Goal: Task Accomplishment & Management: Use online tool/utility

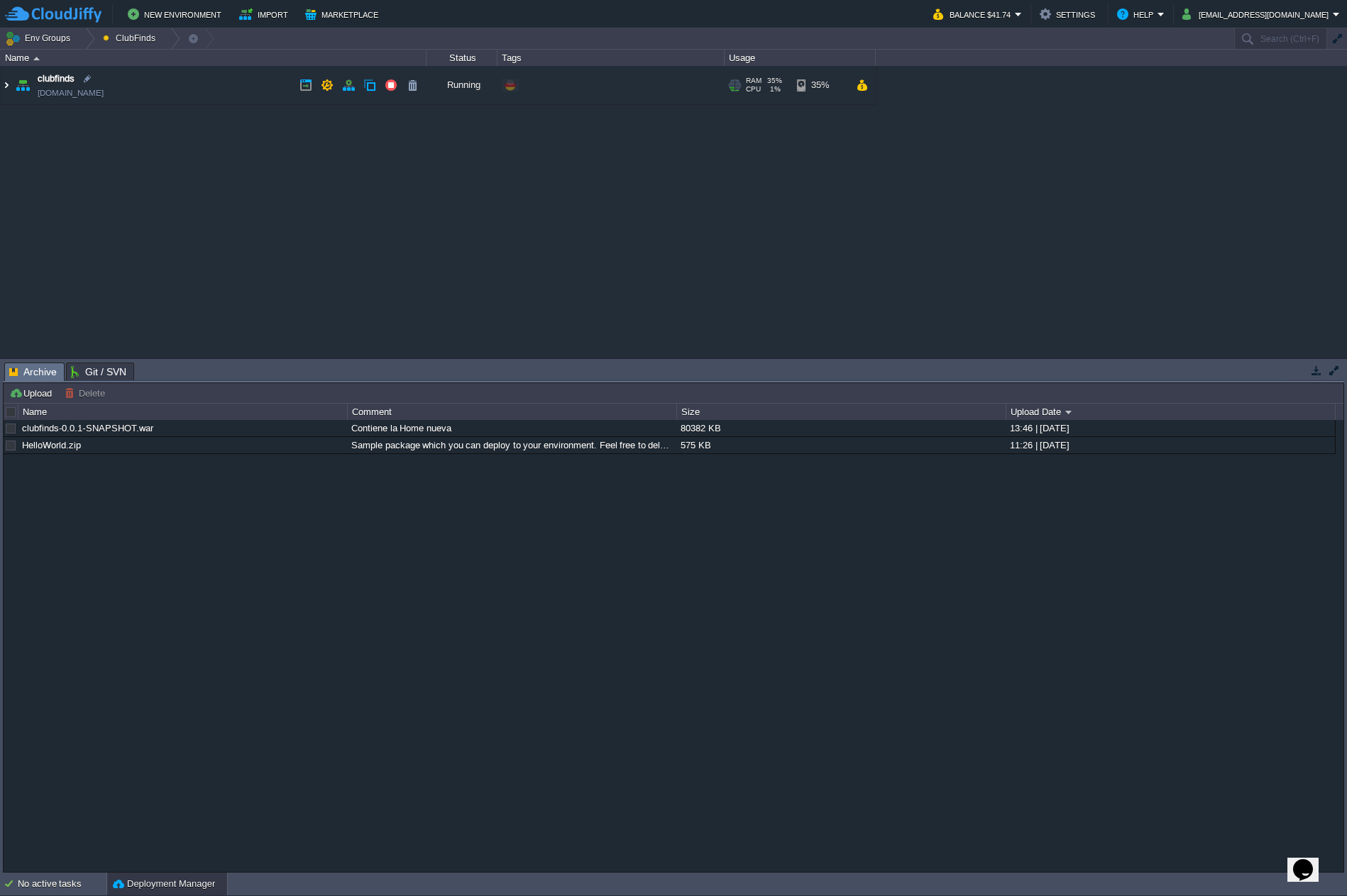
click at [4, 86] on img at bounding box center [6, 85] width 11 height 38
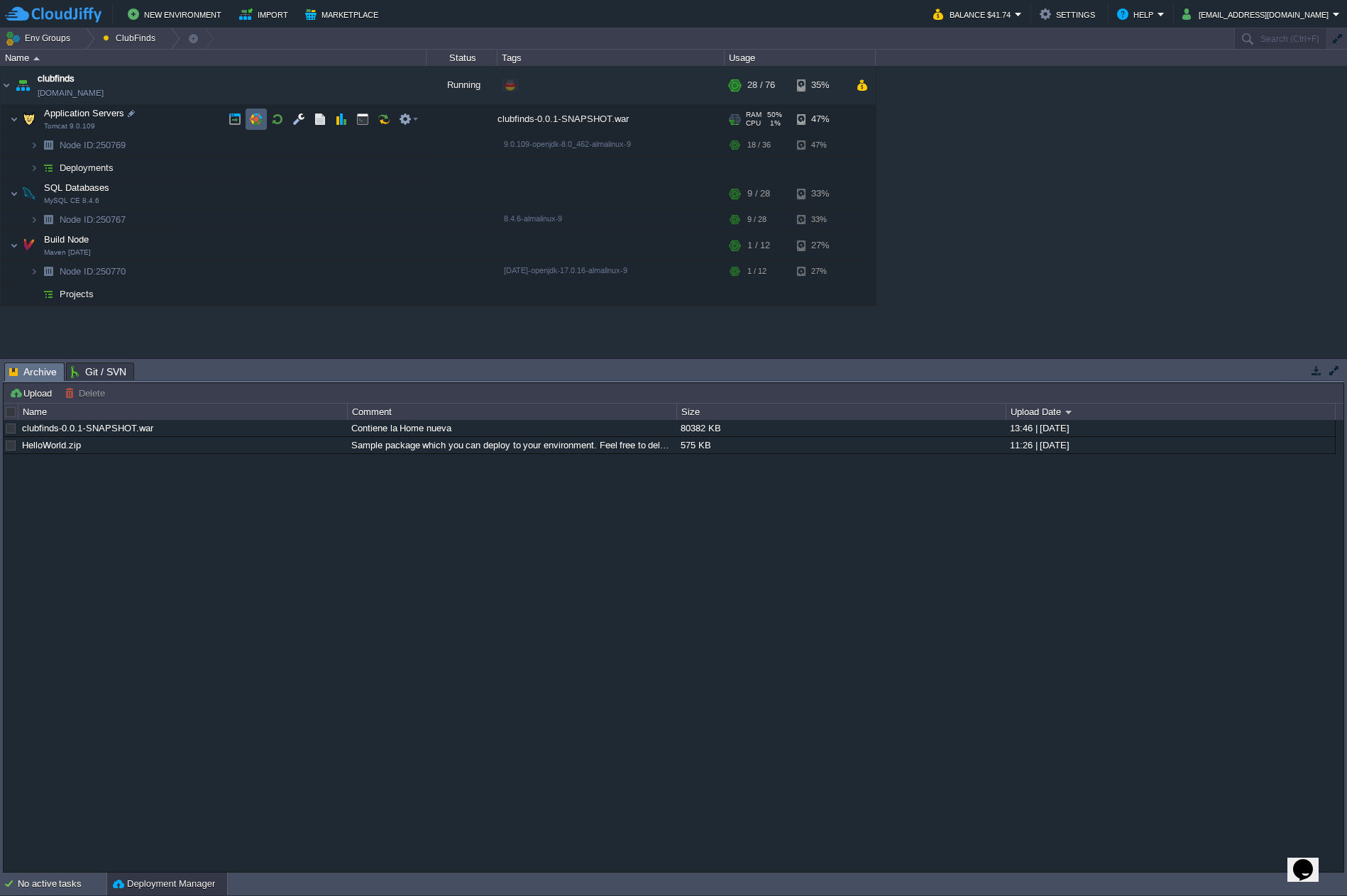
click at [254, 113] on td at bounding box center [256, 119] width 21 height 21
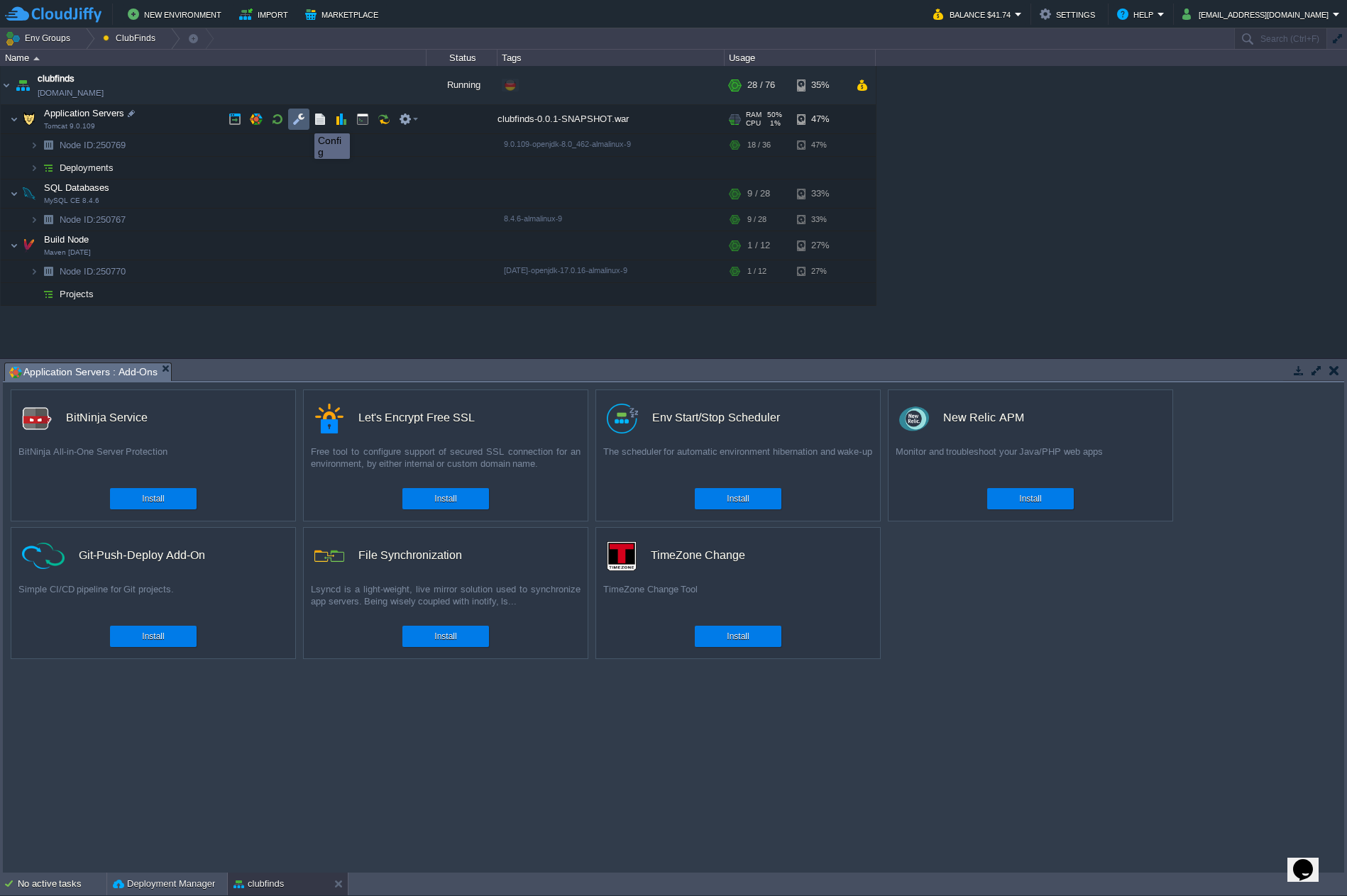
click at [303, 121] on button "button" at bounding box center [299, 119] width 13 height 13
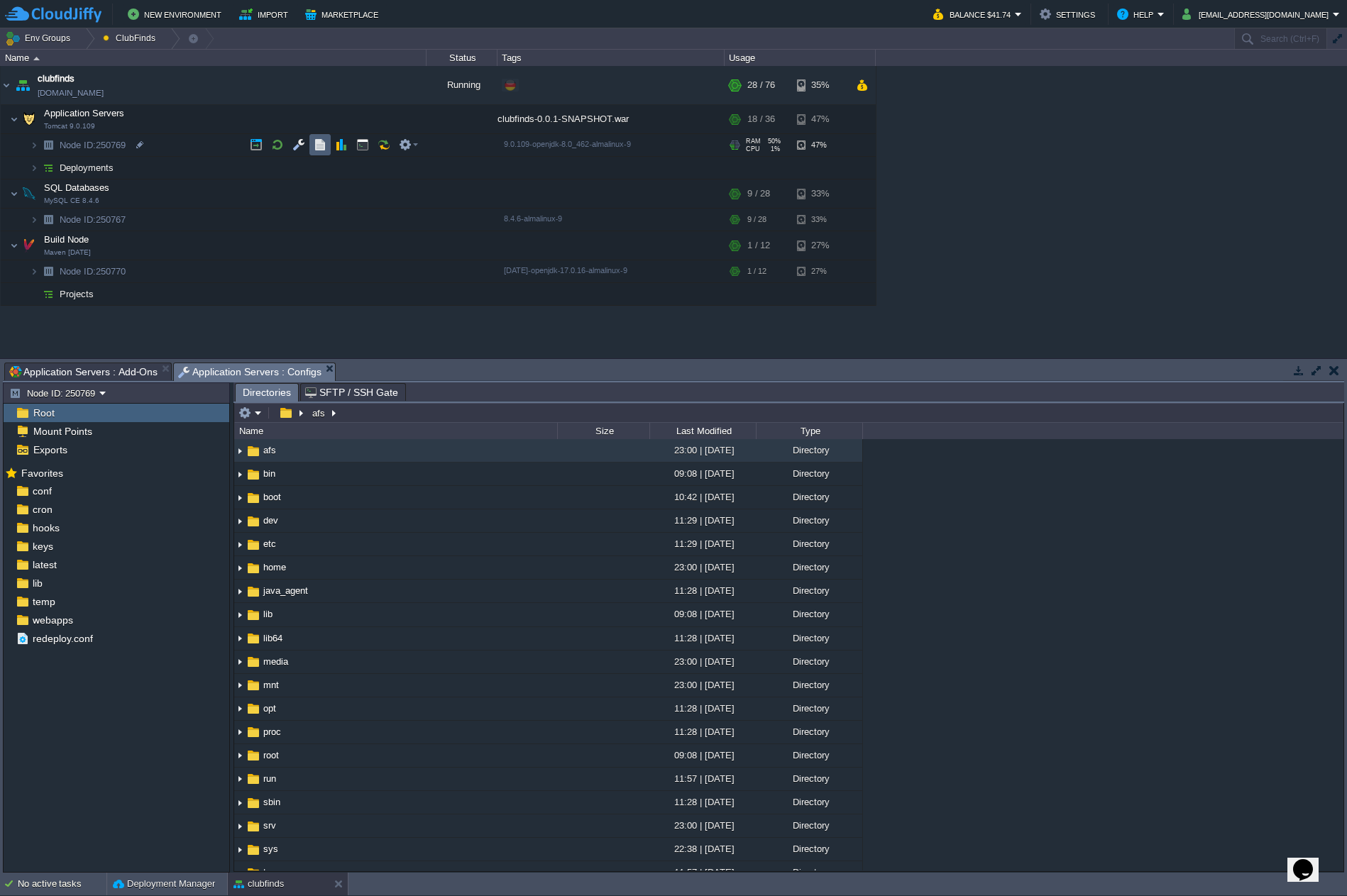
click at [322, 153] on td at bounding box center [320, 145] width 21 height 21
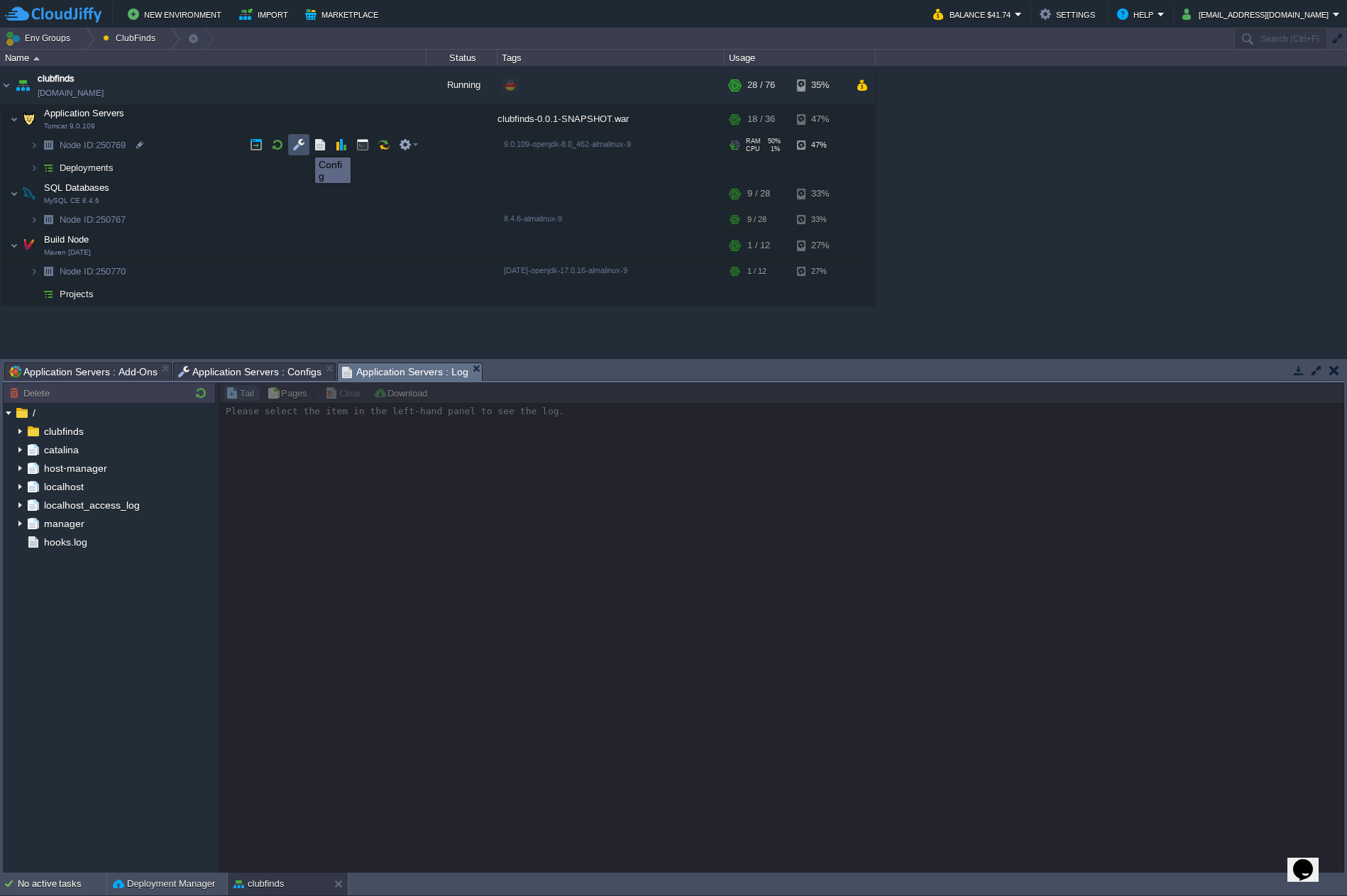
click at [304, 148] on button "button" at bounding box center [299, 145] width 13 height 13
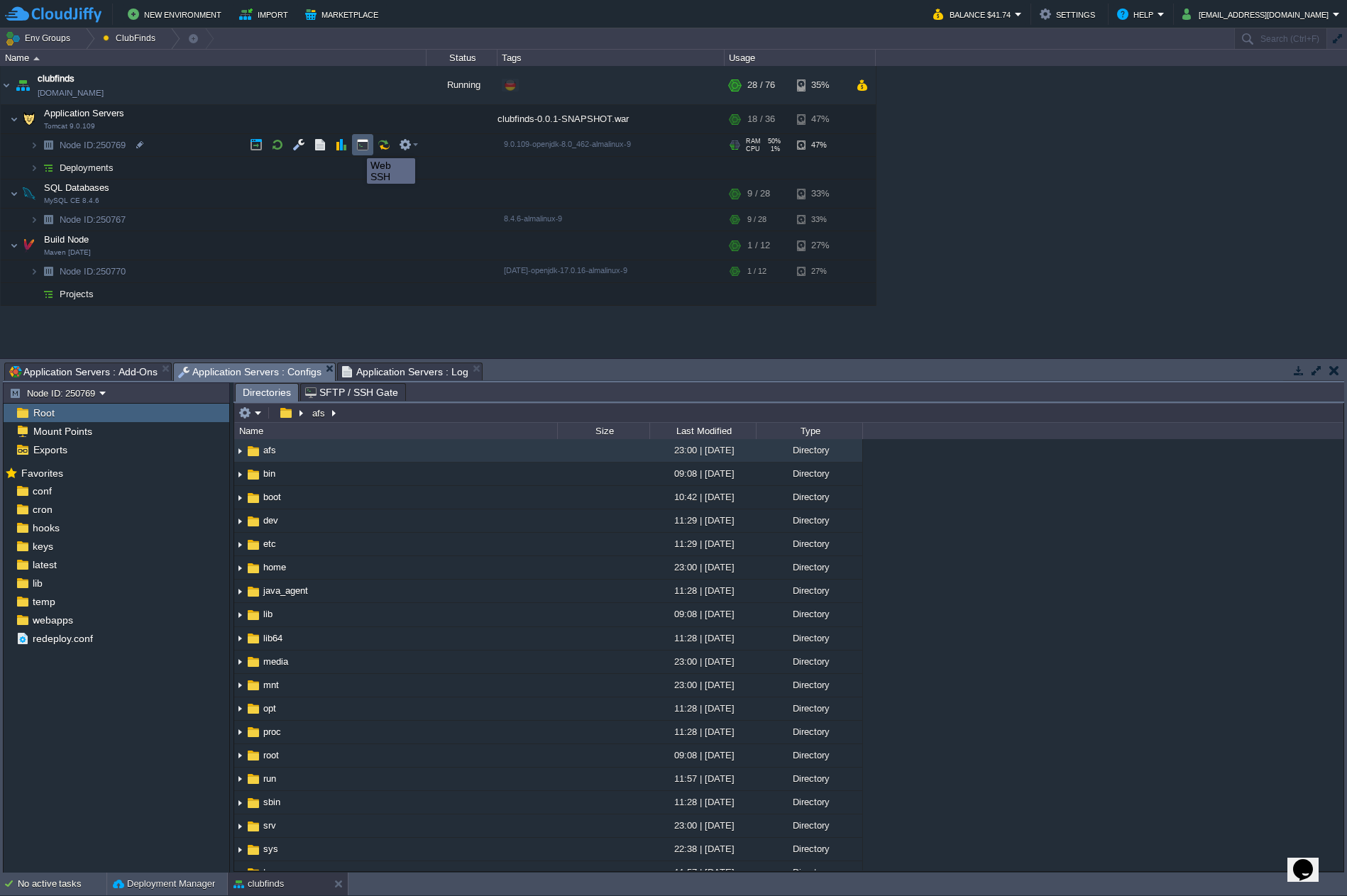
click at [356, 146] on button "button" at bounding box center [363, 145] width 13 height 13
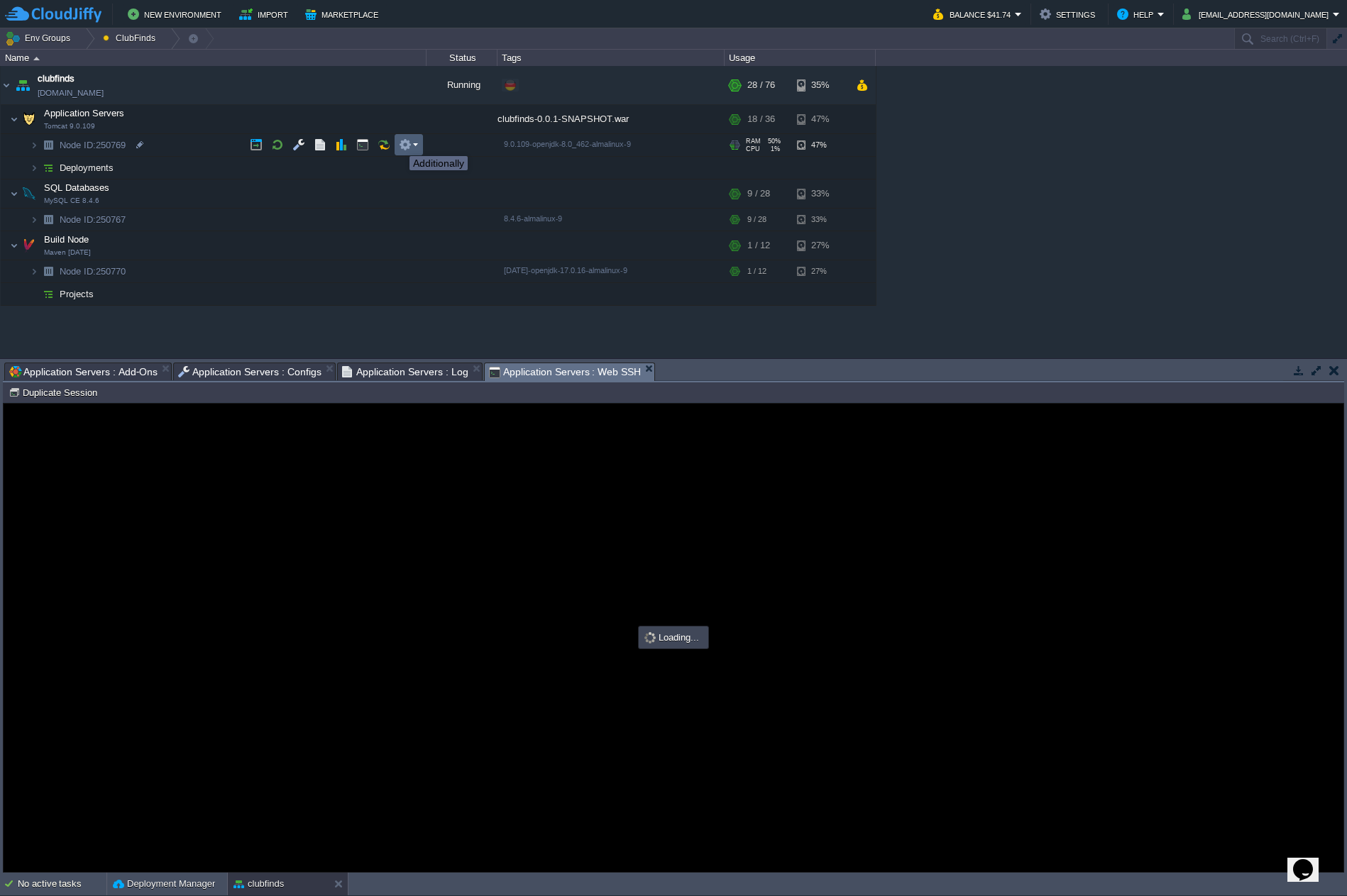
click at [406, 143] on button "button" at bounding box center [405, 145] width 13 height 13
click at [448, 160] on link "SFTP / Direct SSH Access" at bounding box center [470, 167] width 146 height 16
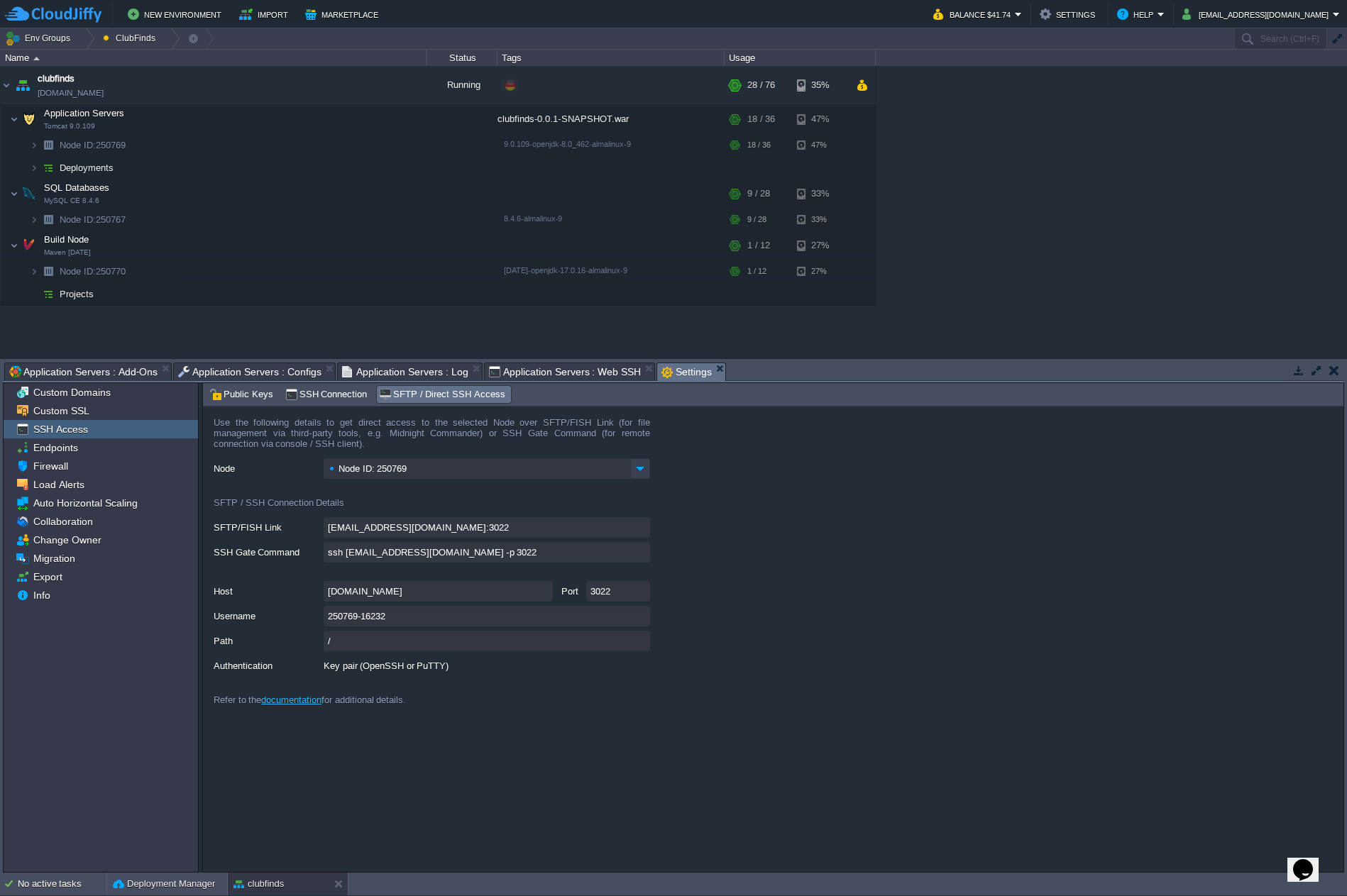
click at [645, 471] on img at bounding box center [640, 469] width 20 height 21
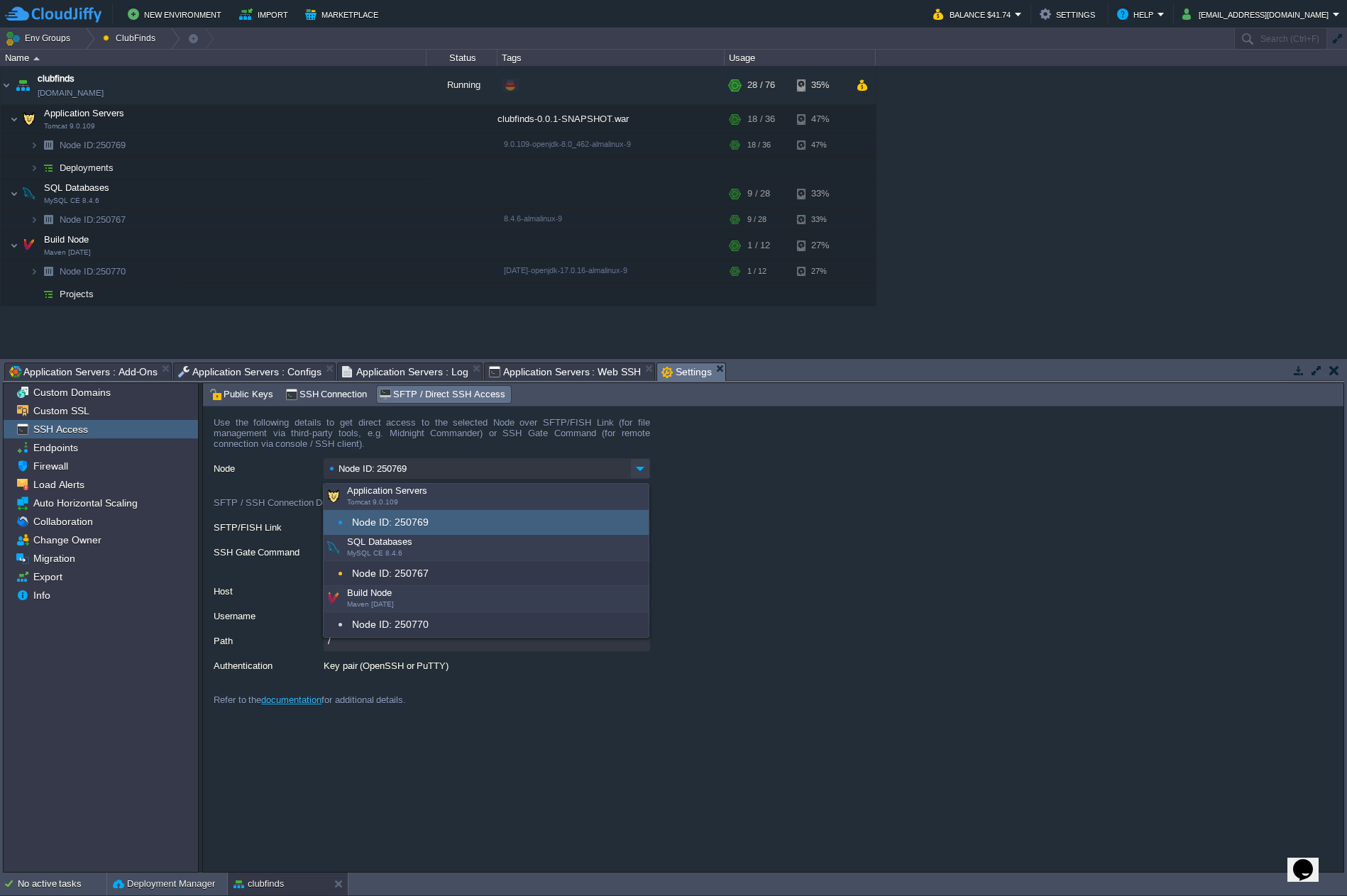
click at [641, 471] on img at bounding box center [640, 469] width 20 height 21
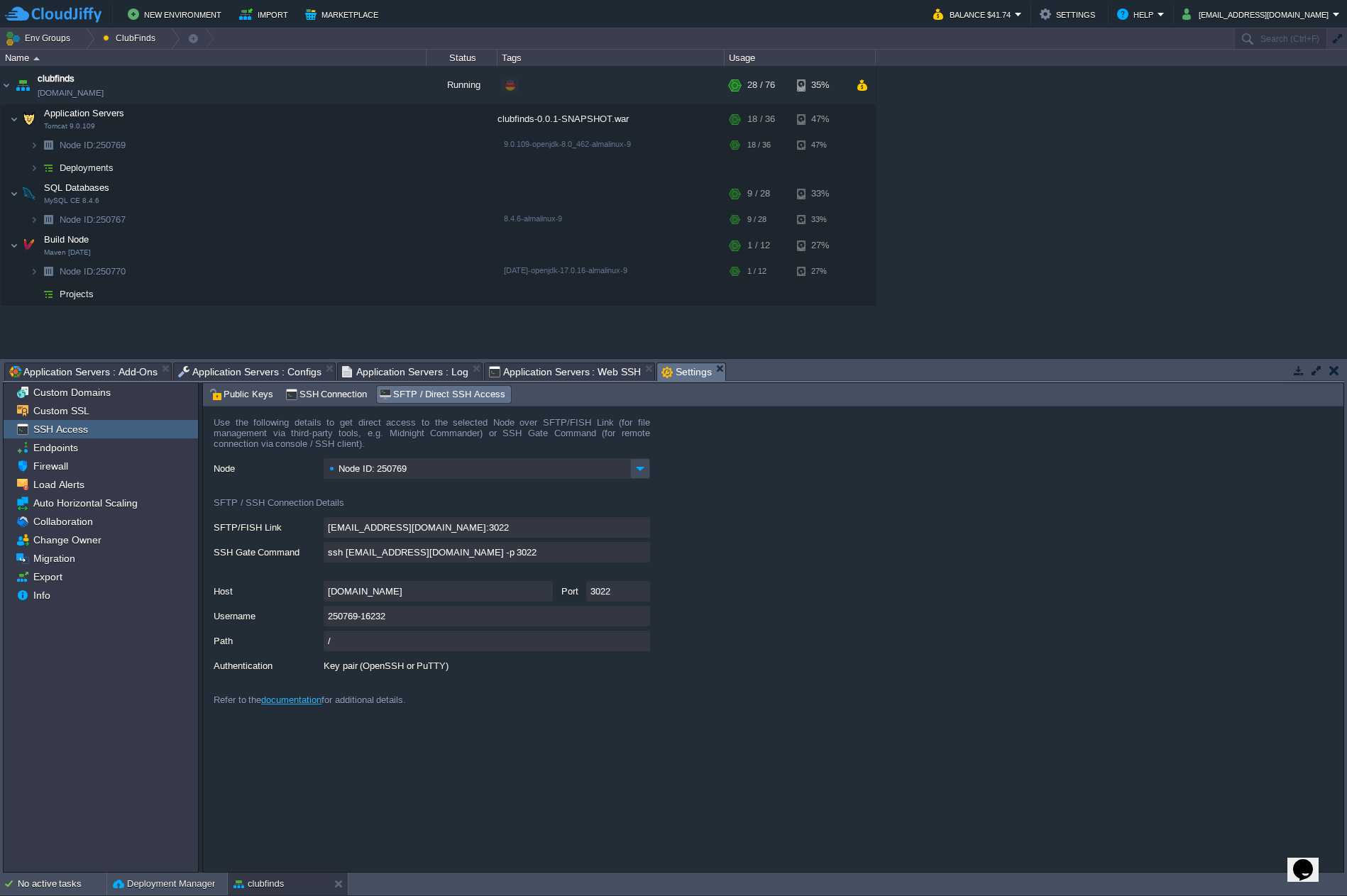
click at [305, 704] on link "documentation" at bounding box center [291, 699] width 60 height 11
click at [256, 190] on button "button" at bounding box center [256, 194] width 13 height 13
click at [264, 197] on td at bounding box center [256, 194] width 21 height 21
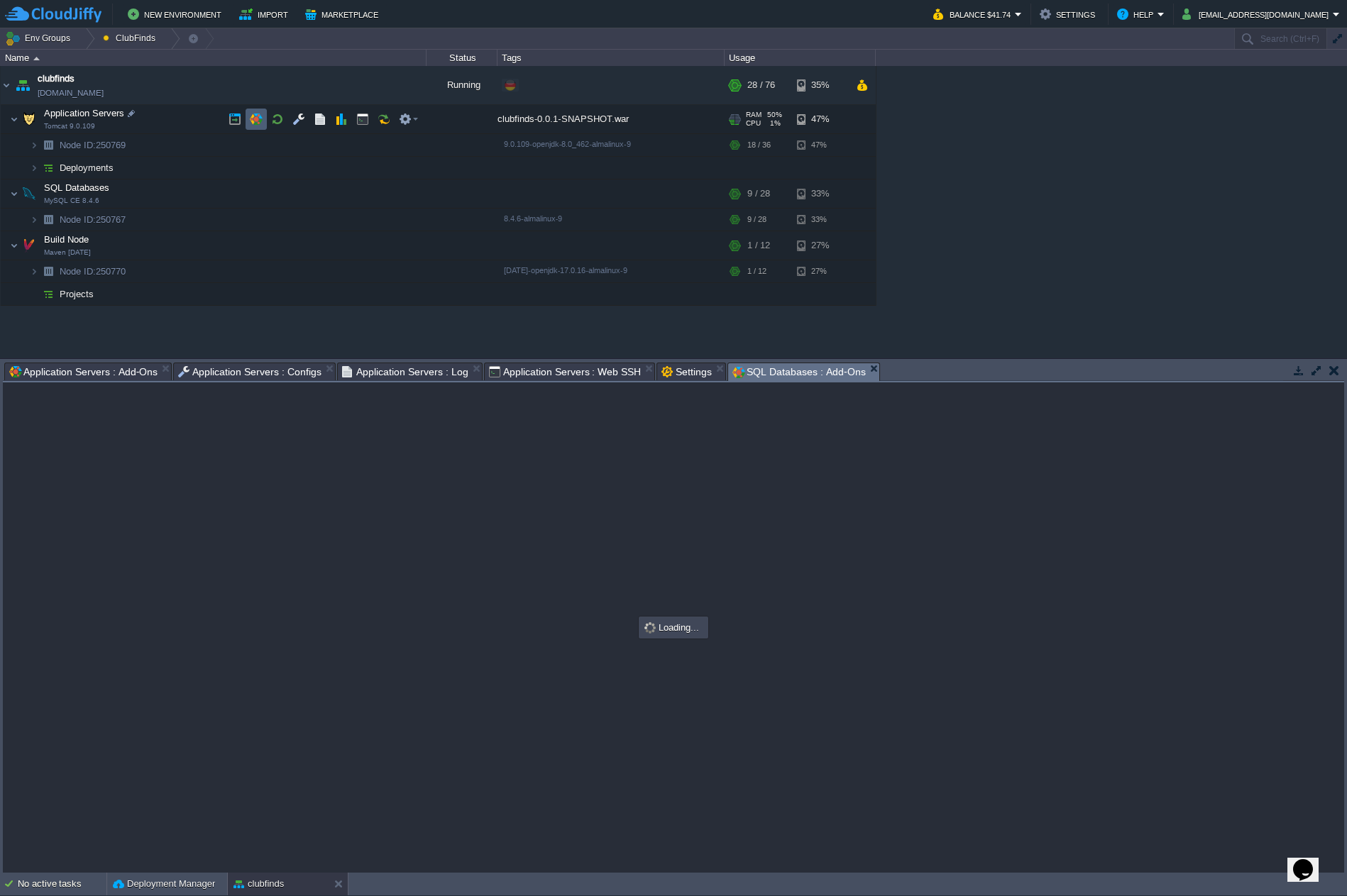
click at [263, 124] on td at bounding box center [256, 119] width 21 height 21
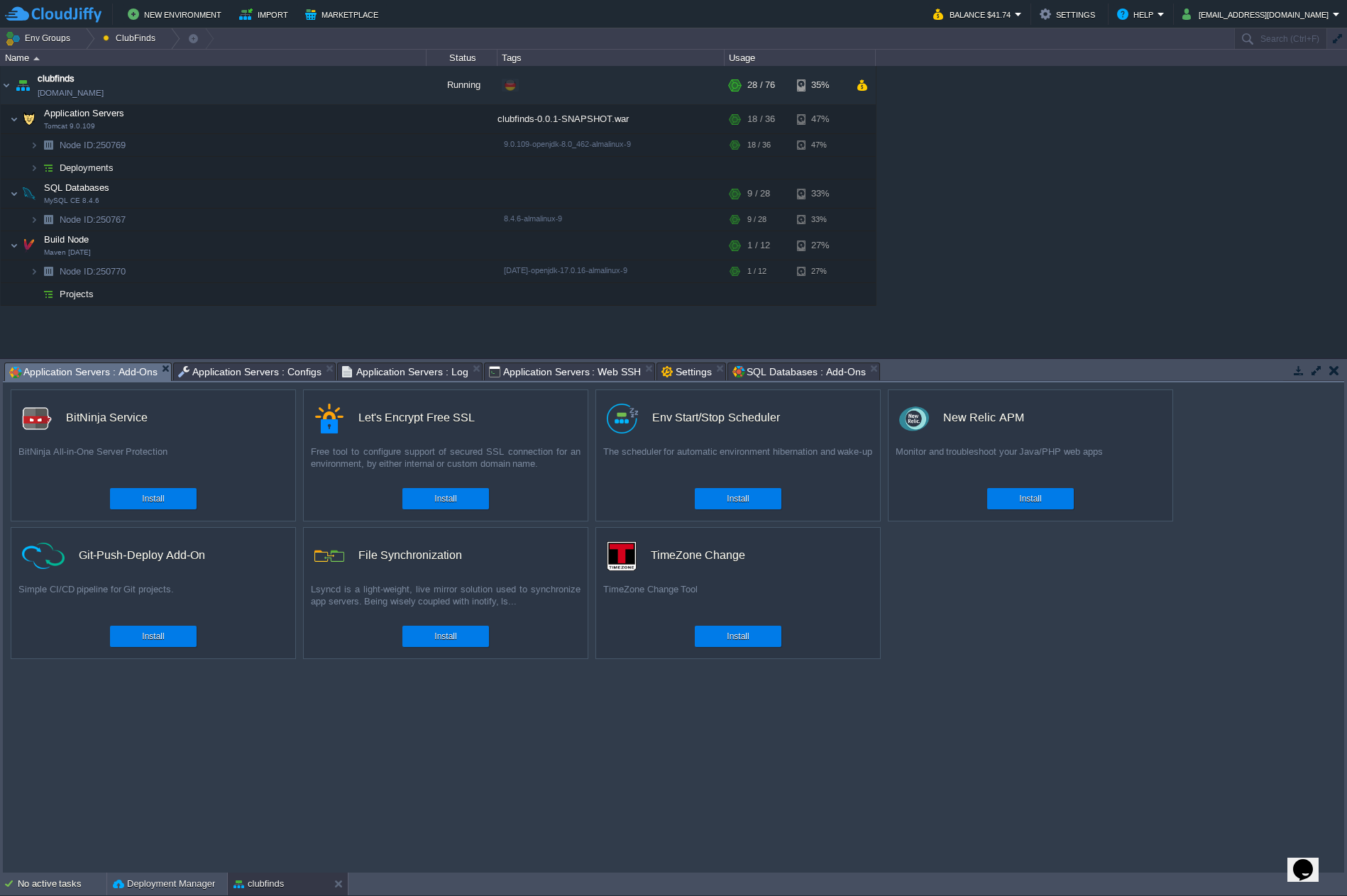
click at [1292, 859] on div "Opens Chat This icon Opens the chat window." at bounding box center [1303, 870] width 23 height 23
click at [1231, 895] on div "New Conversation We typically reply in a few minutes" at bounding box center [1209, 914] width 237 height 37
click at [1113, 471] on button "Back" at bounding box center [1106, 471] width 33 height 15
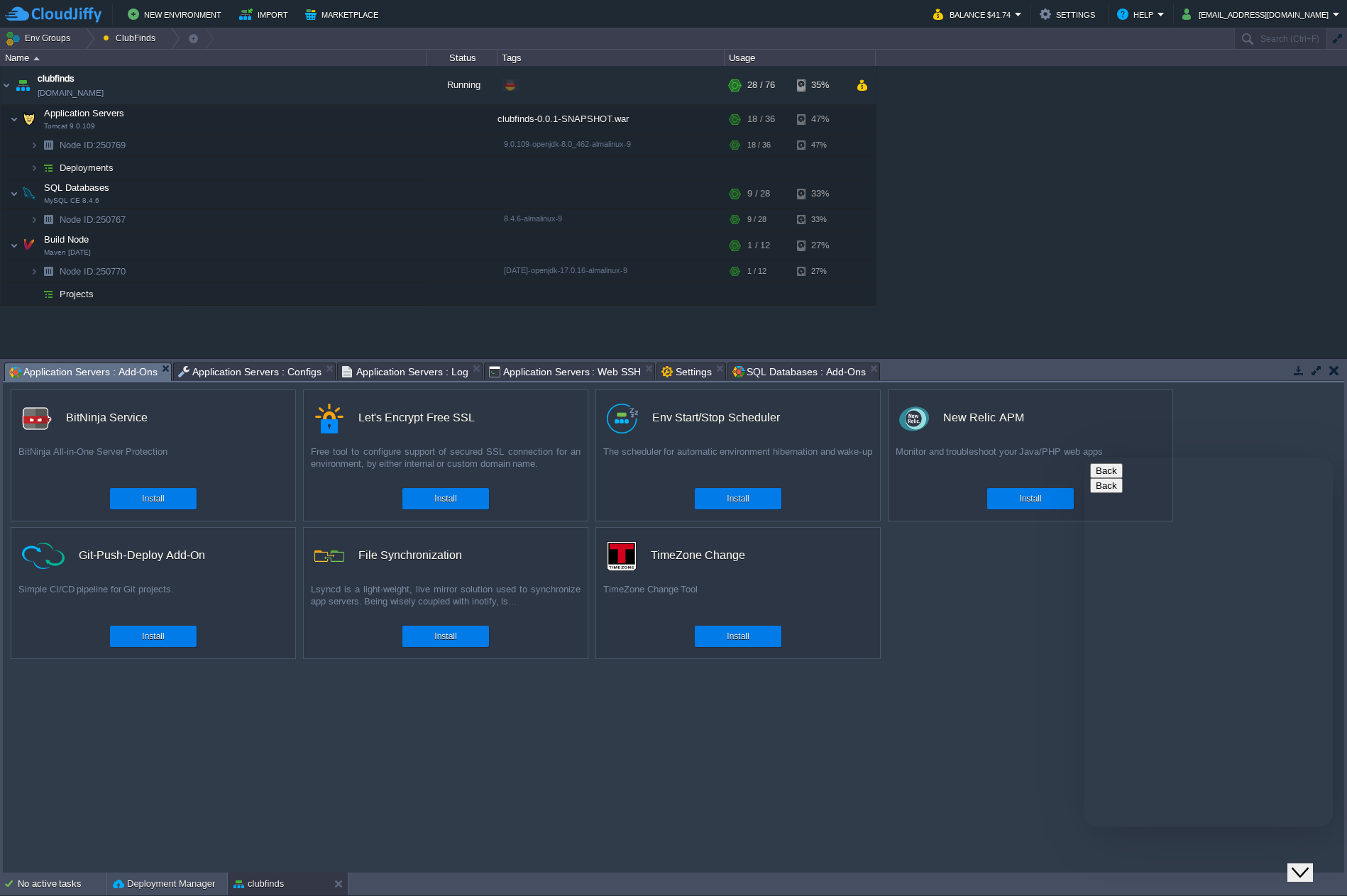
click at [1000, 574] on div "custom BitNinja Service BitNinja All-in-One Server Protection Install custom Le…" at bounding box center [673, 628] width 1341 height 491
click at [991, 617] on div "custom BitNinja Service BitNinja All-in-One Server Protection Install custom Le…" at bounding box center [673, 628] width 1341 height 491
type input "ftp"
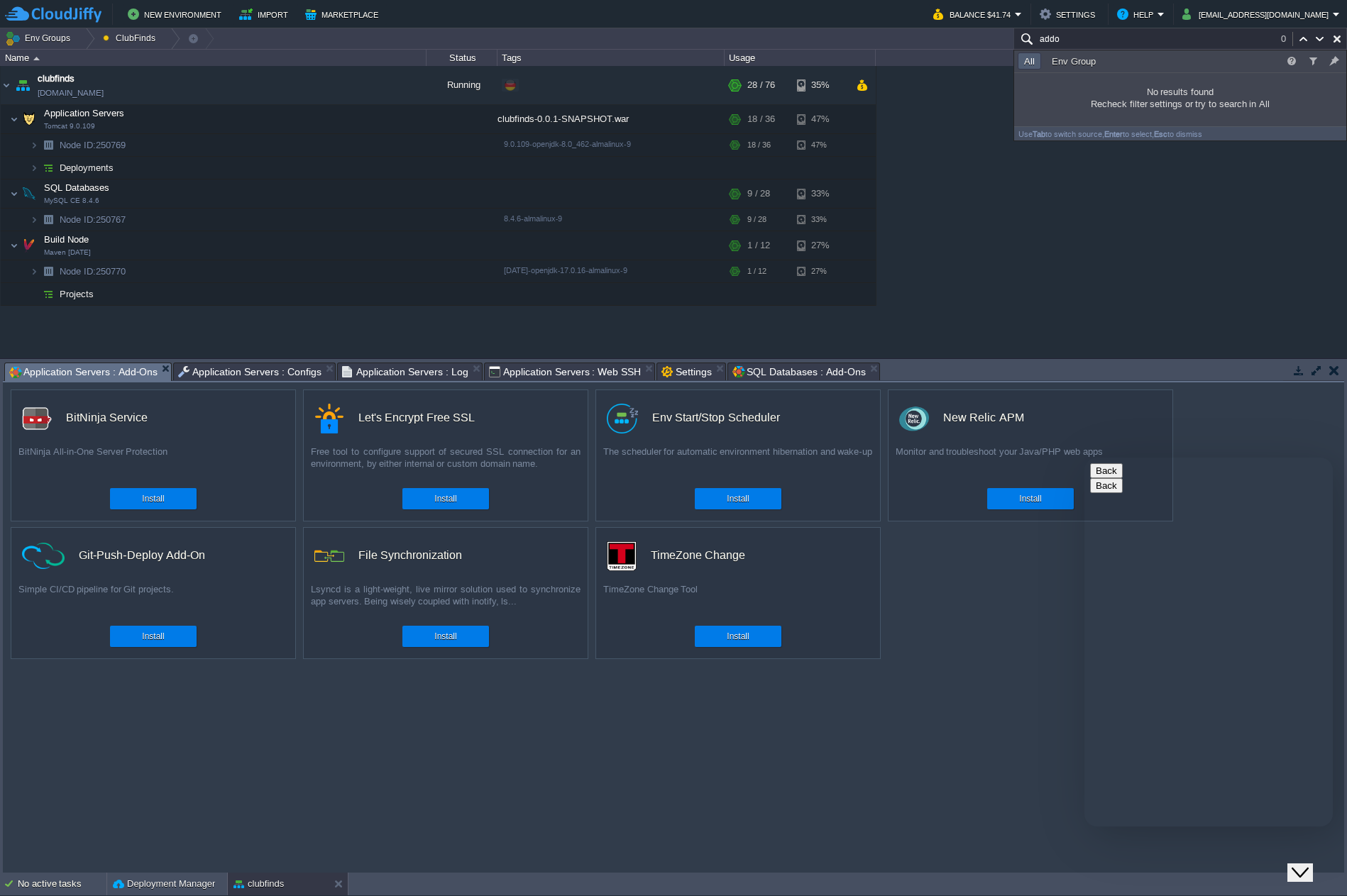
type input "addon"
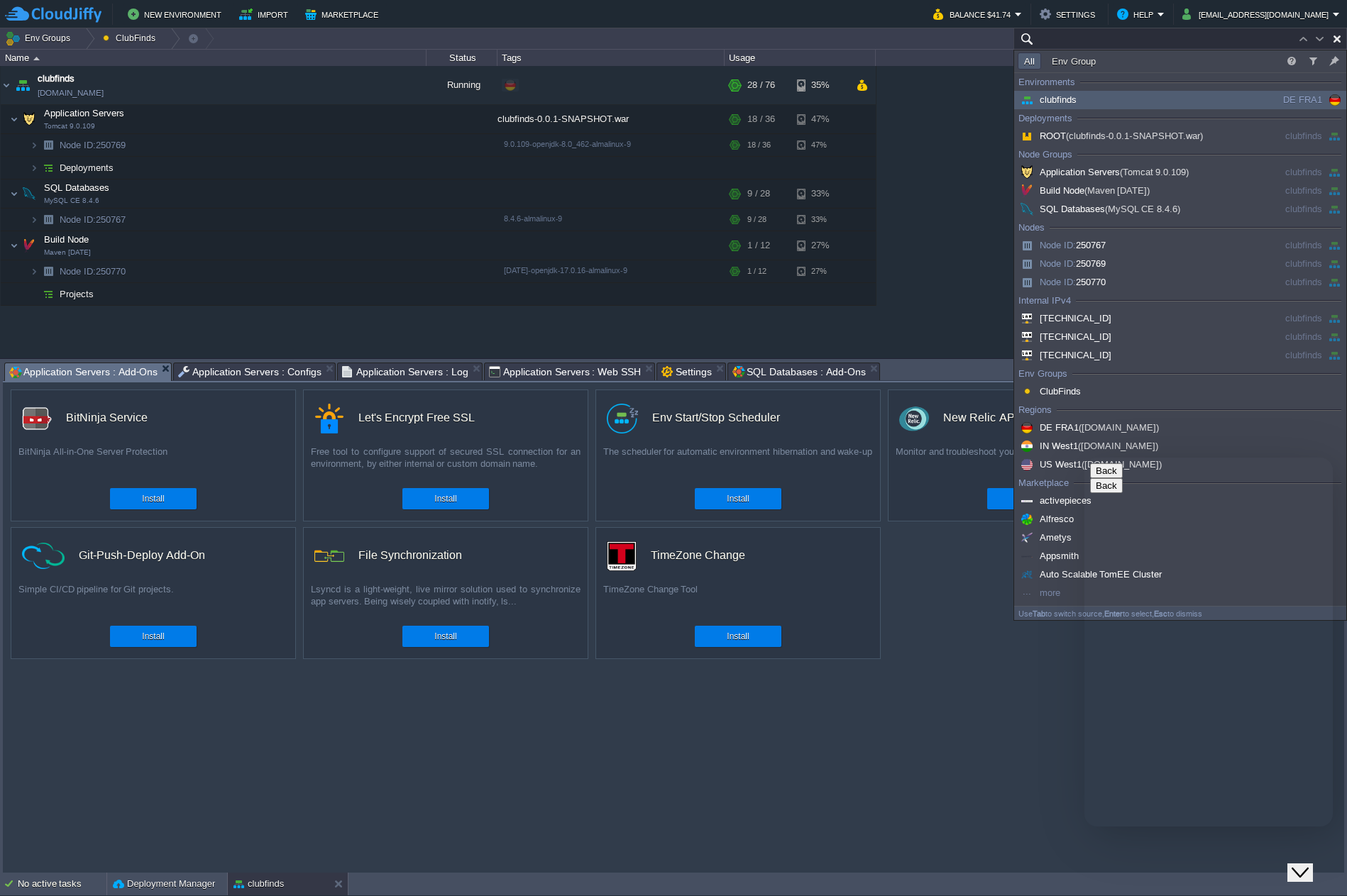
type input "Search (Ctrl+F)"
click at [552, 808] on div "custom BitNinja Service BitNinja All-in-One Server Protection Install custom Le…" at bounding box center [673, 628] width 1341 height 491
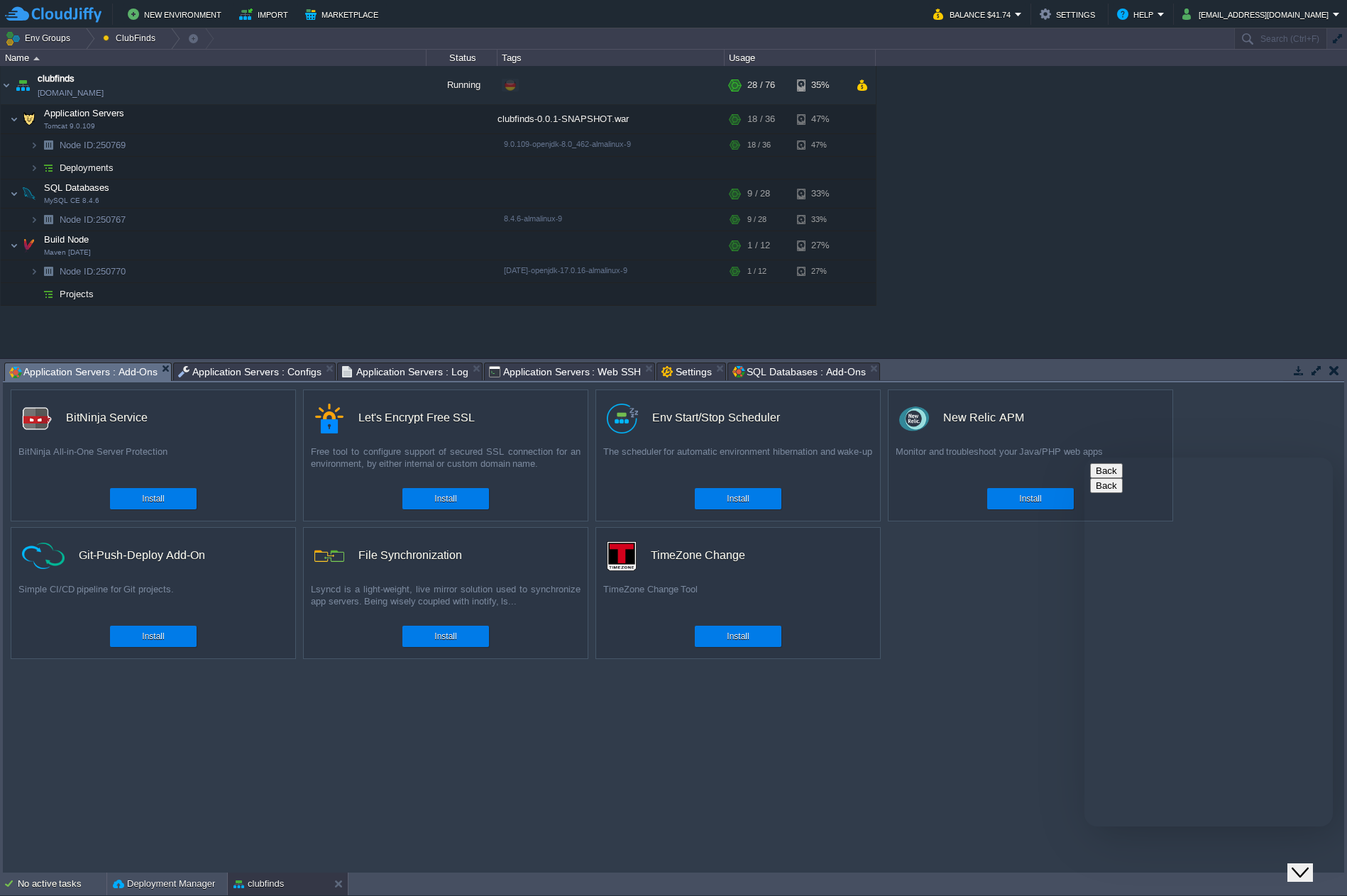
click at [1107, 479] on button "Back" at bounding box center [1106, 471] width 33 height 15
click at [1313, 877] on button "Close Chat This icon closes the chat window." at bounding box center [1300, 873] width 26 height 18
click at [422, 119] on td at bounding box center [409, 119] width 28 height 21
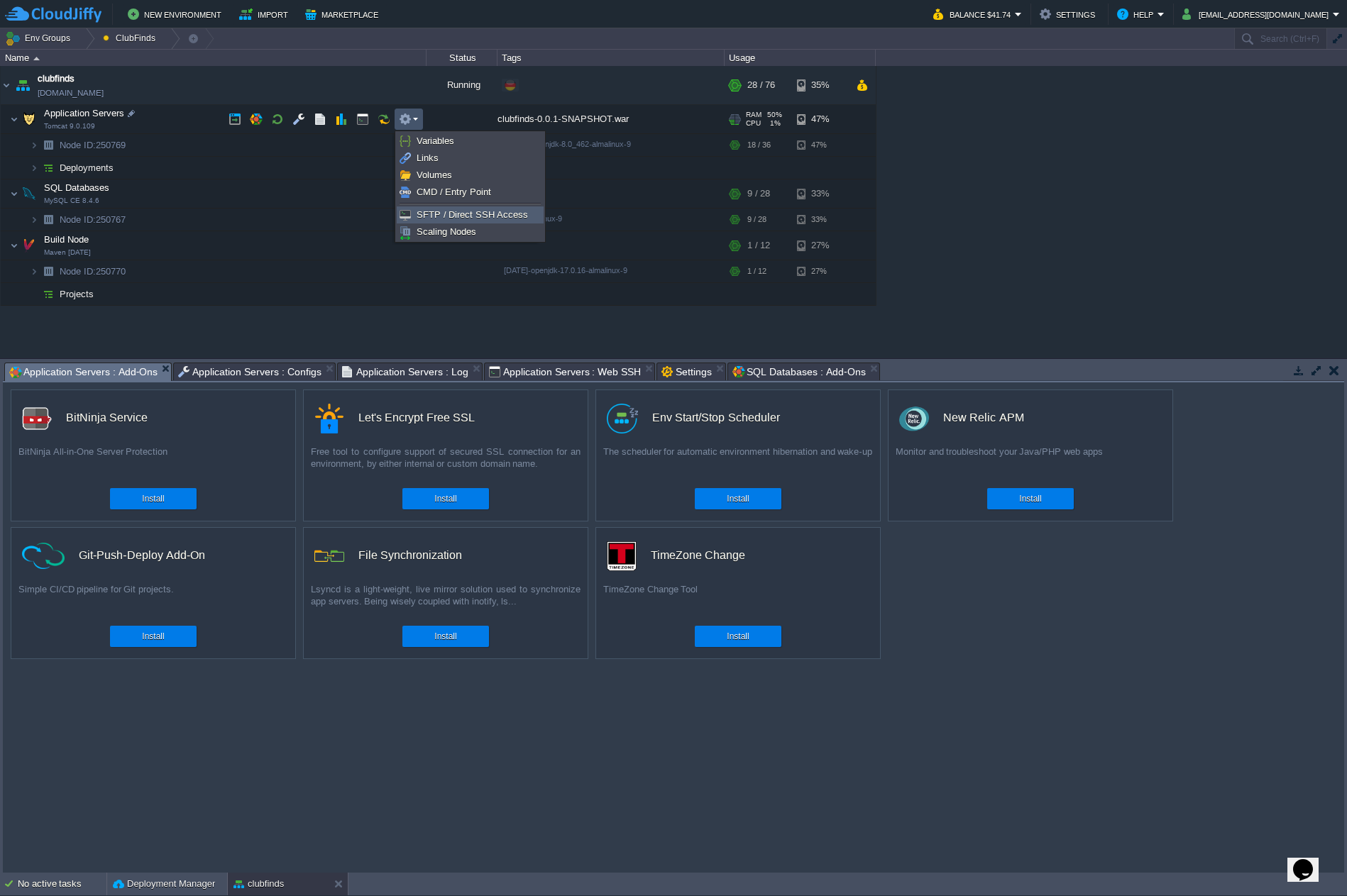
click at [474, 216] on span "SFTP / Direct SSH Access" at bounding box center [472, 214] width 111 height 11
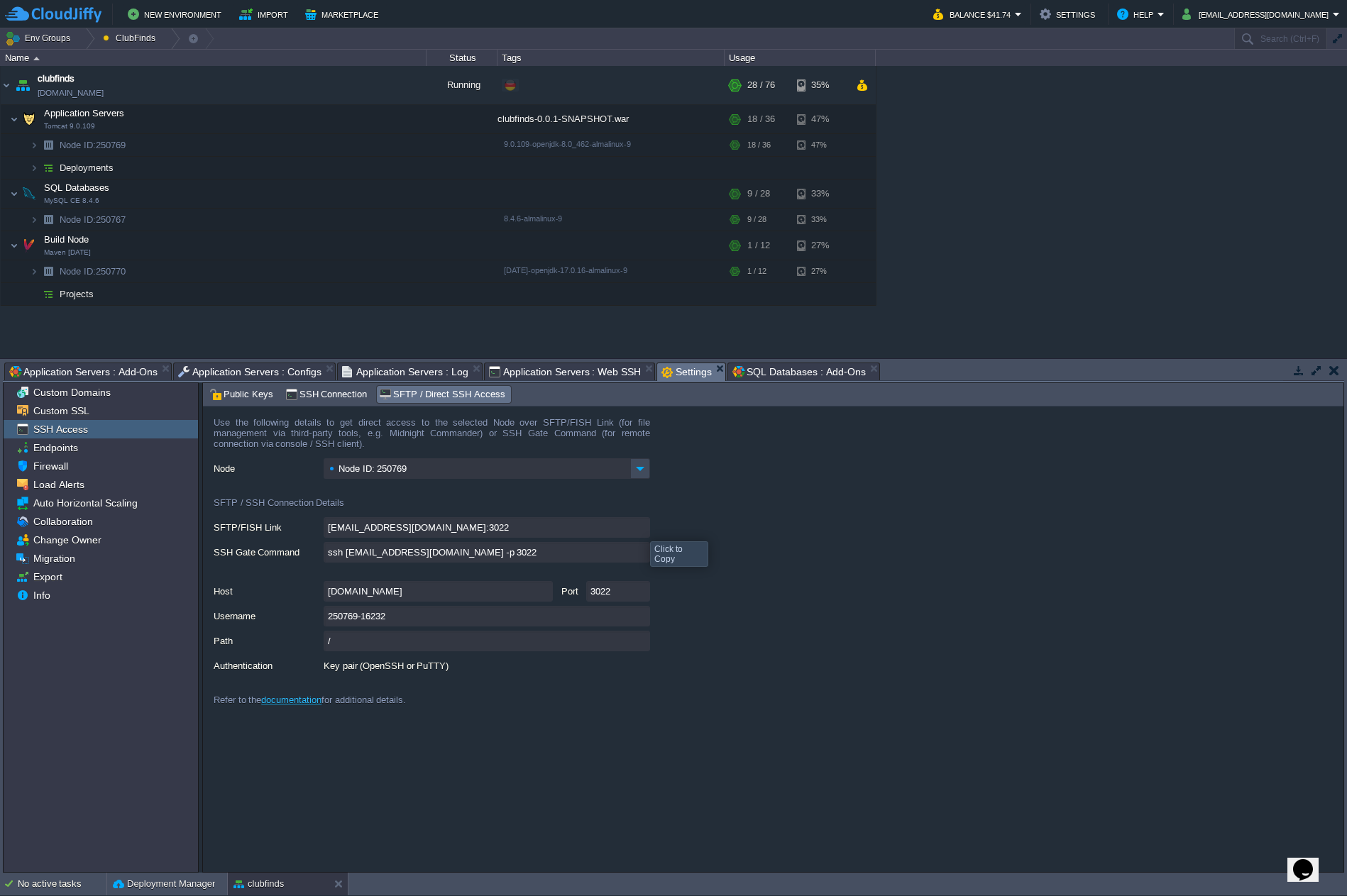
click at [642, 528] on input "[EMAIL_ADDRESS][DOMAIN_NAME]:3022" at bounding box center [487, 527] width 327 height 21
click at [227, 398] on span "Public Keys" at bounding box center [241, 395] width 64 height 16
